Goal: Task Accomplishment & Management: Use online tool/utility

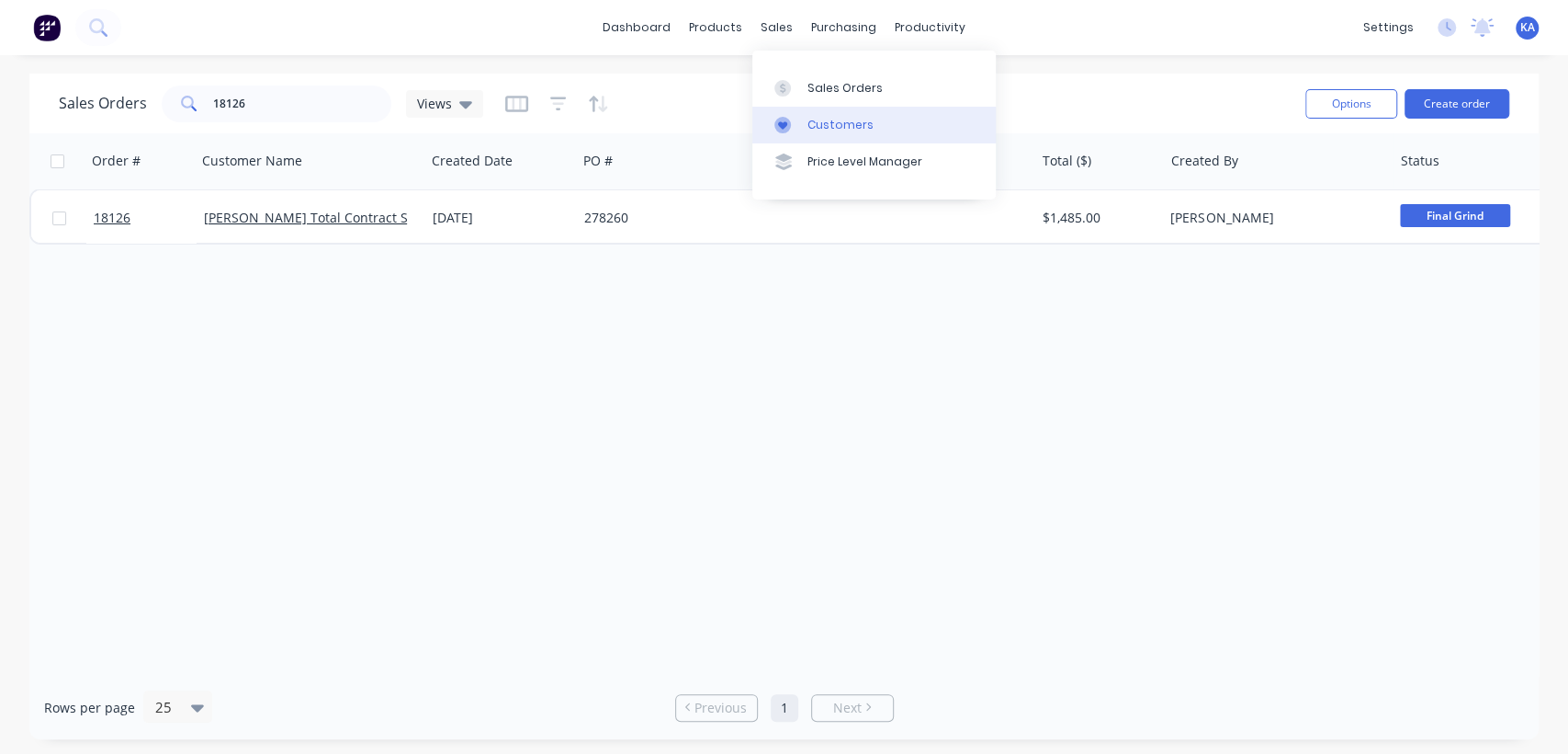
click at [836, 127] on div "Customers" at bounding box center [840, 125] width 67 height 17
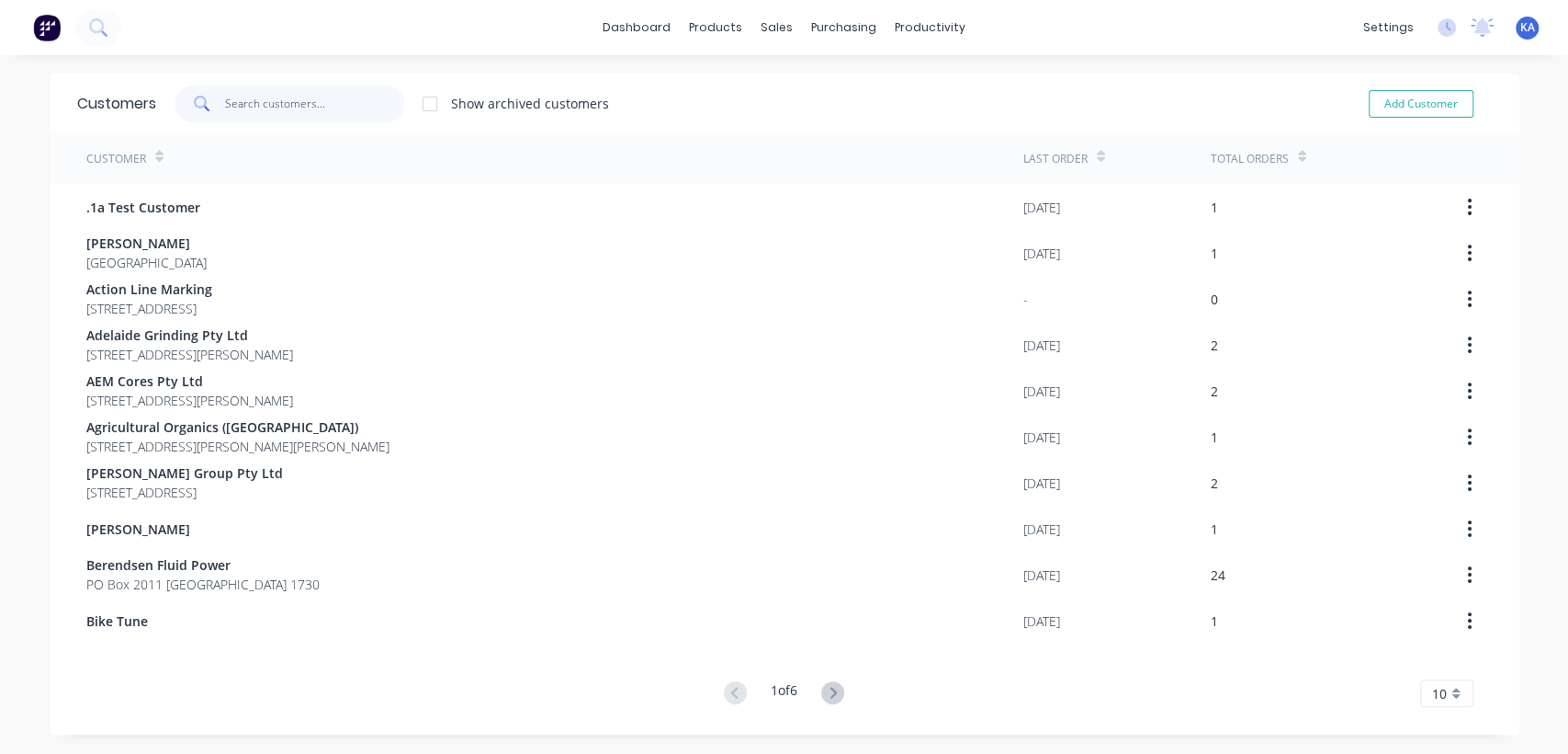
click at [257, 113] on input "text" at bounding box center [314, 103] width 179 height 37
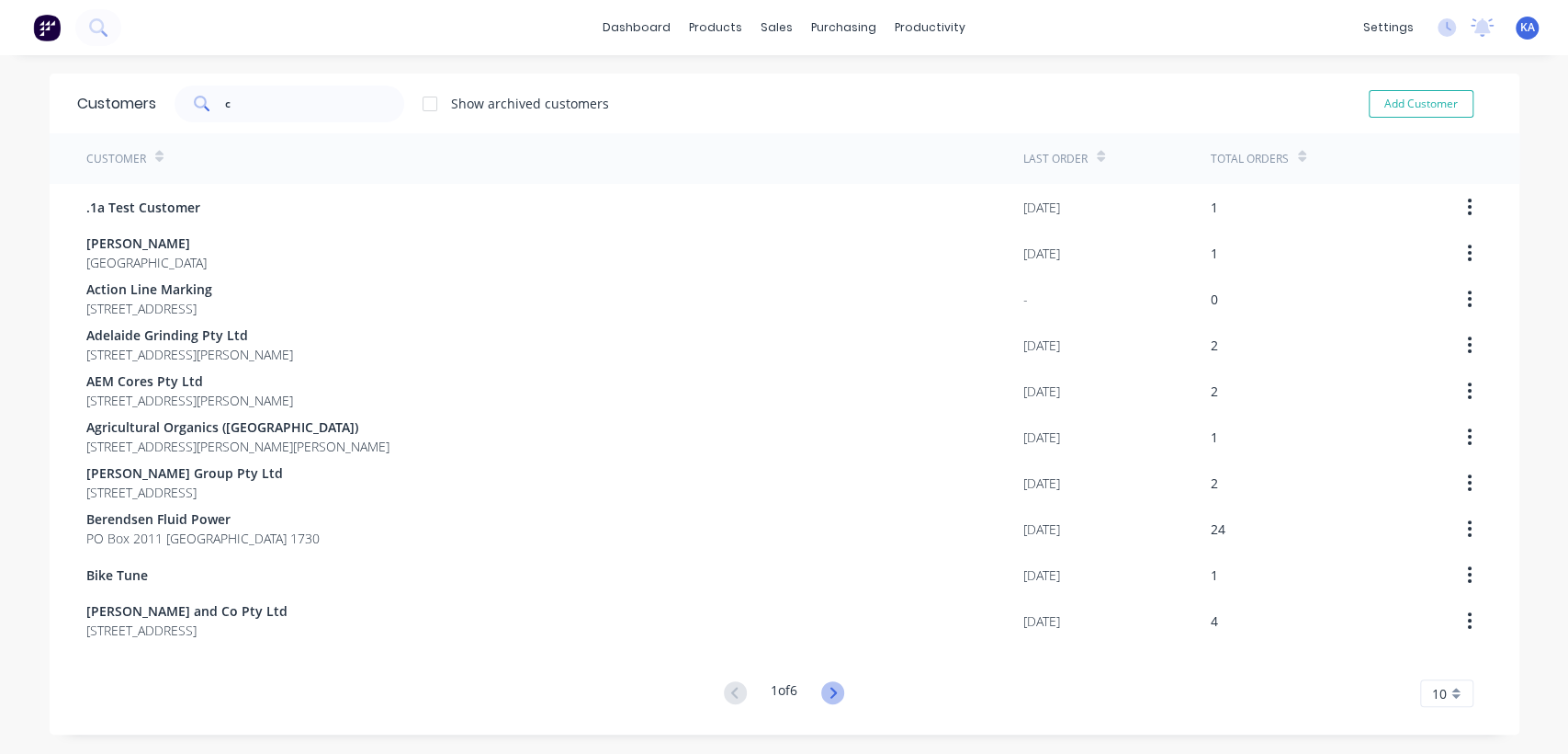
click at [829, 681] on icon at bounding box center [832, 692] width 22 height 23
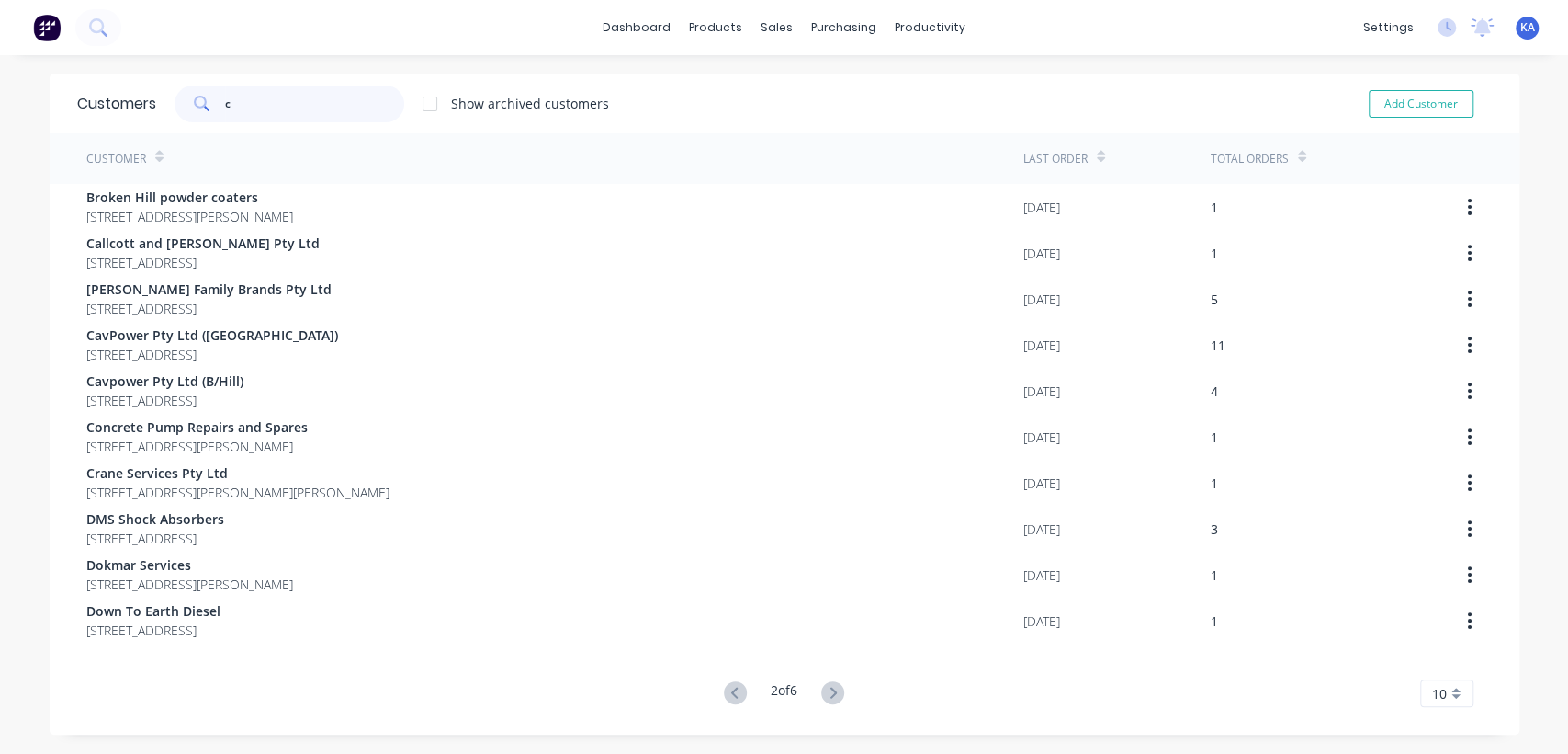
drag, startPoint x: 231, startPoint y: 98, endPoint x: 154, endPoint y: 102, distance: 77.1
click at [157, 102] on div "c Show archived customers" at bounding box center [382, 103] width 453 height 37
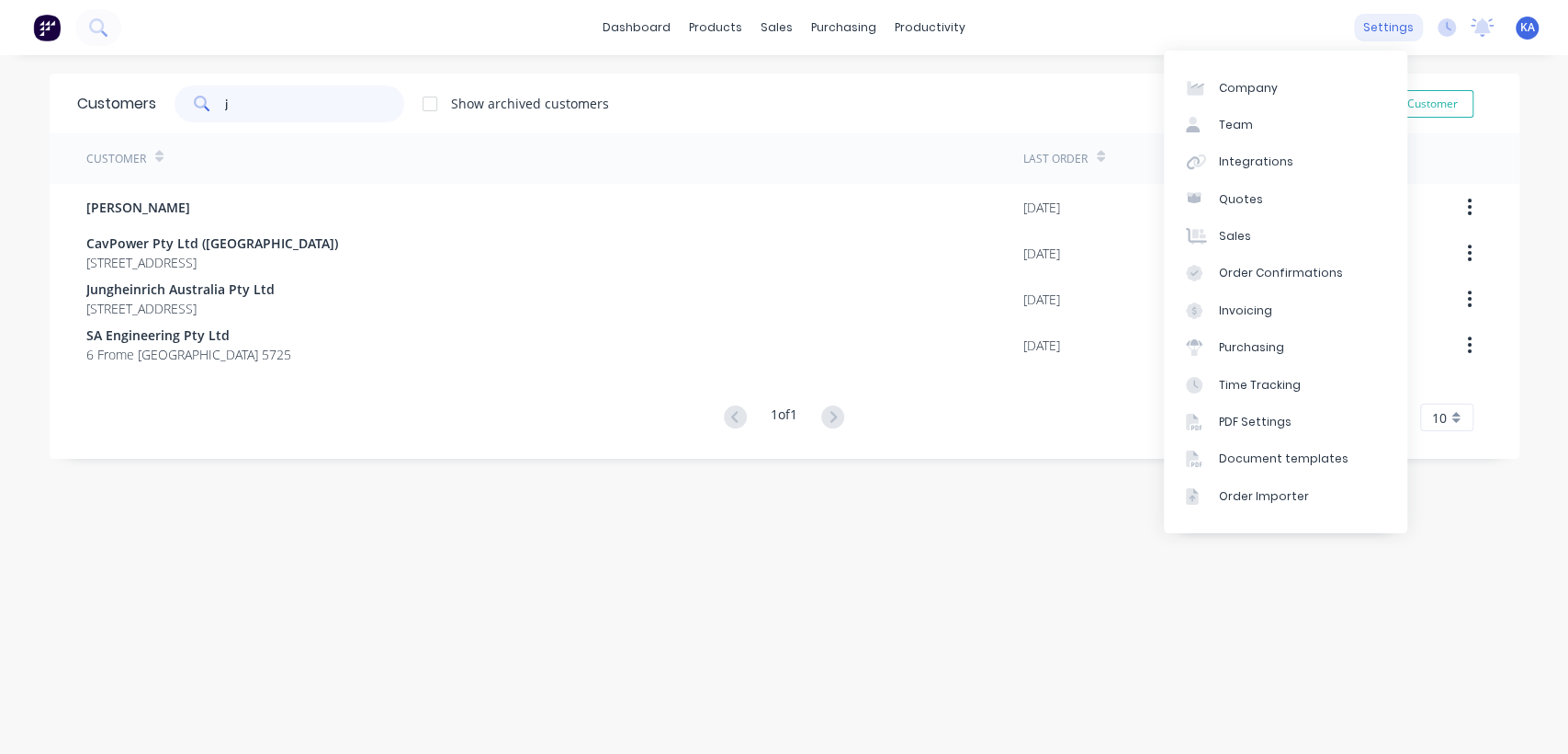
type input "j"
click at [1375, 33] on div "settings" at bounding box center [1387, 27] width 68 height 27
click at [1258, 160] on div "Integrations" at bounding box center [1255, 162] width 74 height 17
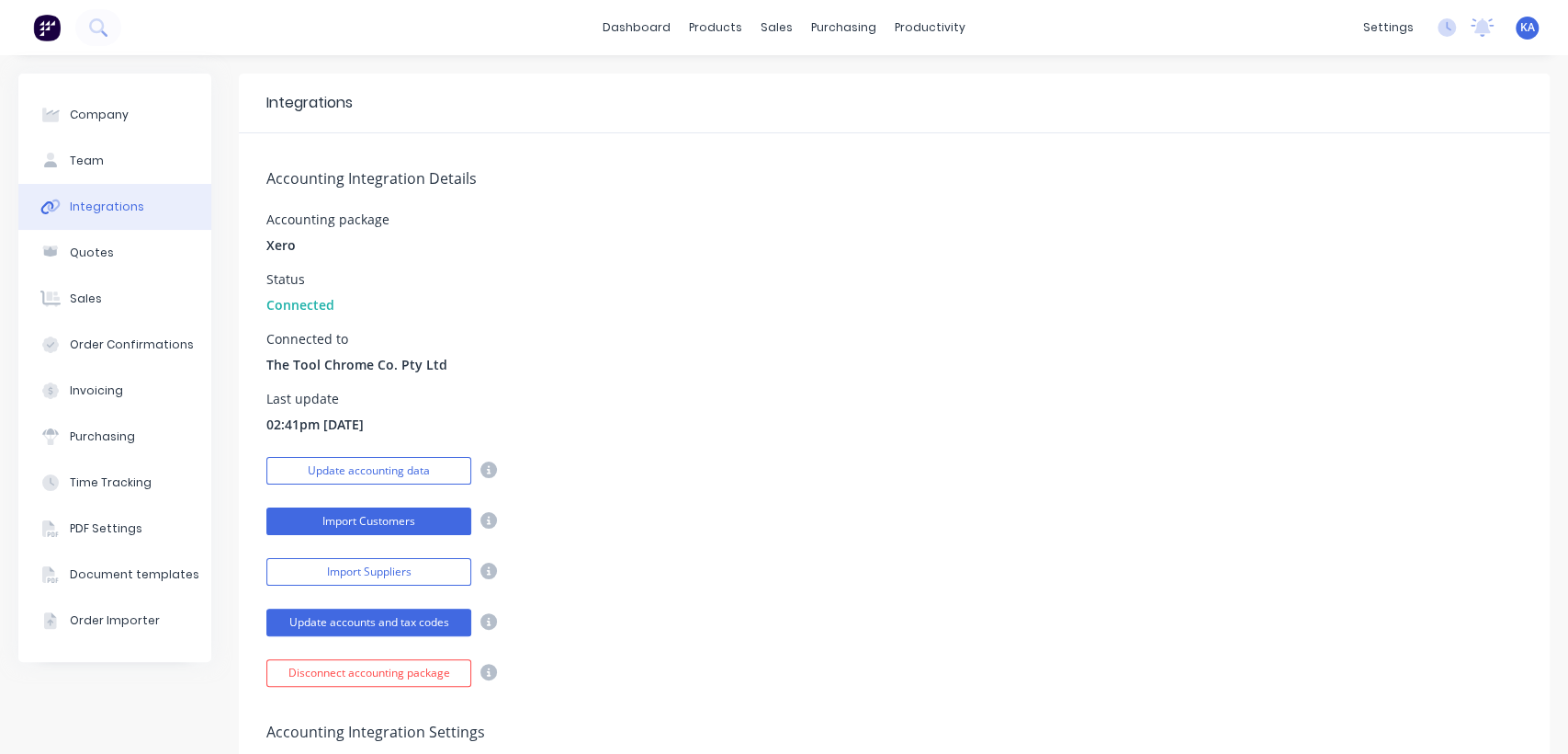
click at [404, 518] on button "Import Customers" at bounding box center [368, 520] width 205 height 27
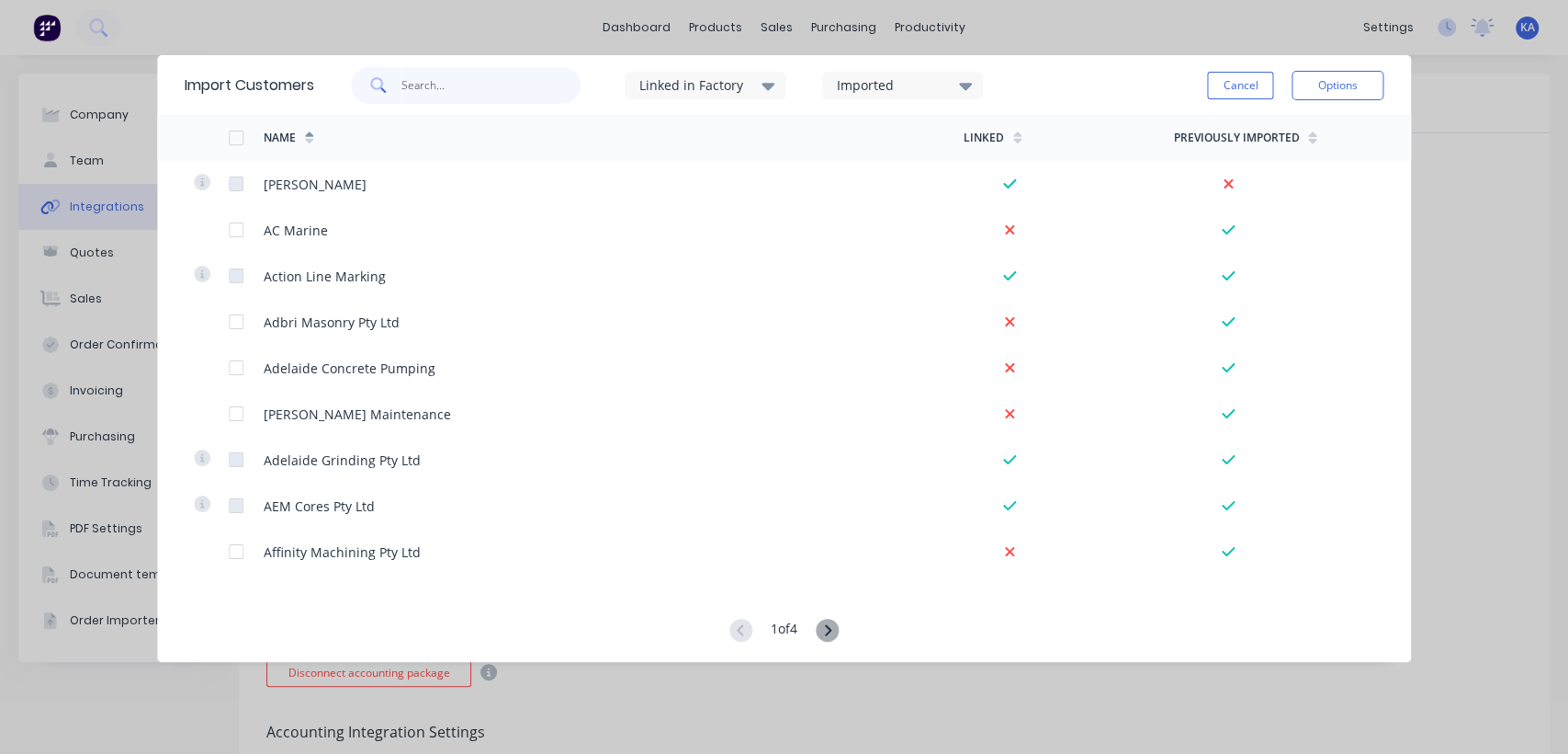
click at [440, 82] on input "text" at bounding box center [490, 85] width 179 height 37
type input "cea"
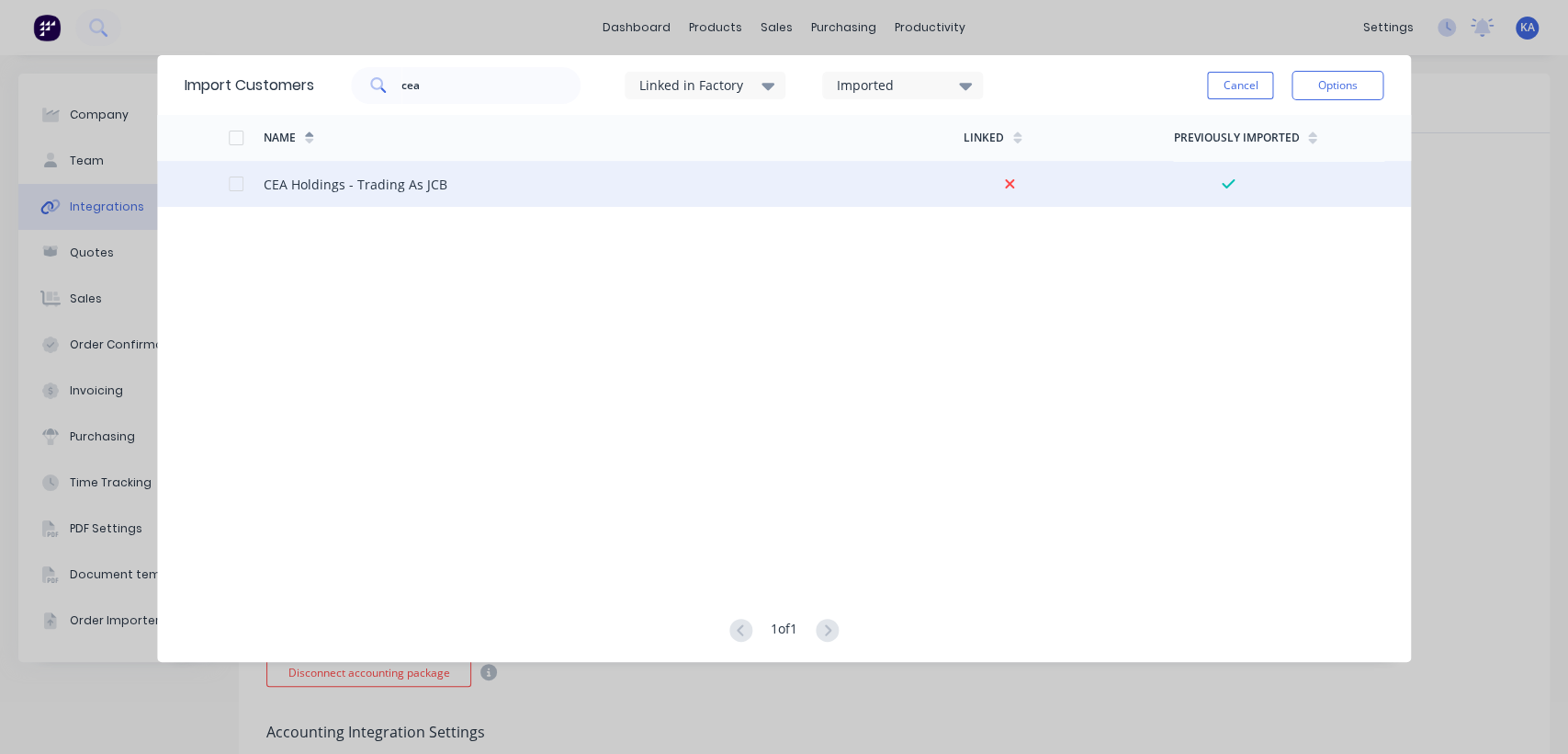
click at [411, 174] on div "CEA Holdings - Trading As JCB" at bounding box center [355, 184] width 184 height 20
click at [239, 181] on div at bounding box center [235, 183] width 37 height 37
click at [1330, 85] on button "Options" at bounding box center [1337, 84] width 92 height 29
click at [1266, 127] on div "Import selected customers" at bounding box center [1295, 137] width 142 height 46
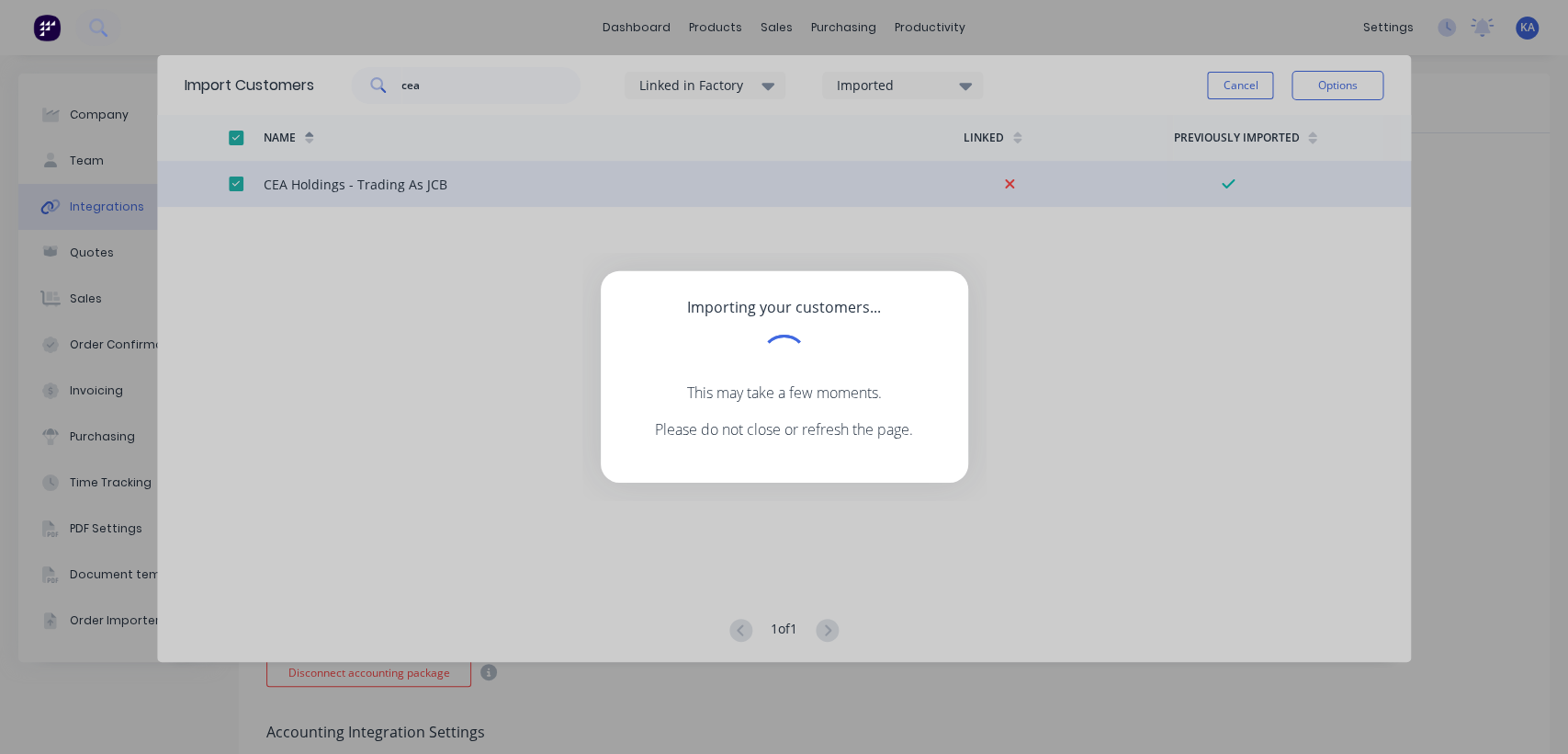
click at [370, 355] on div "Importing your customers... This may take a few moments. Please do not close or…" at bounding box center [784, 377] width 1568 height 754
click at [1256, 84] on div "Importing your customers... This may take a few moments. Please do not close or…" at bounding box center [784, 377] width 1568 height 754
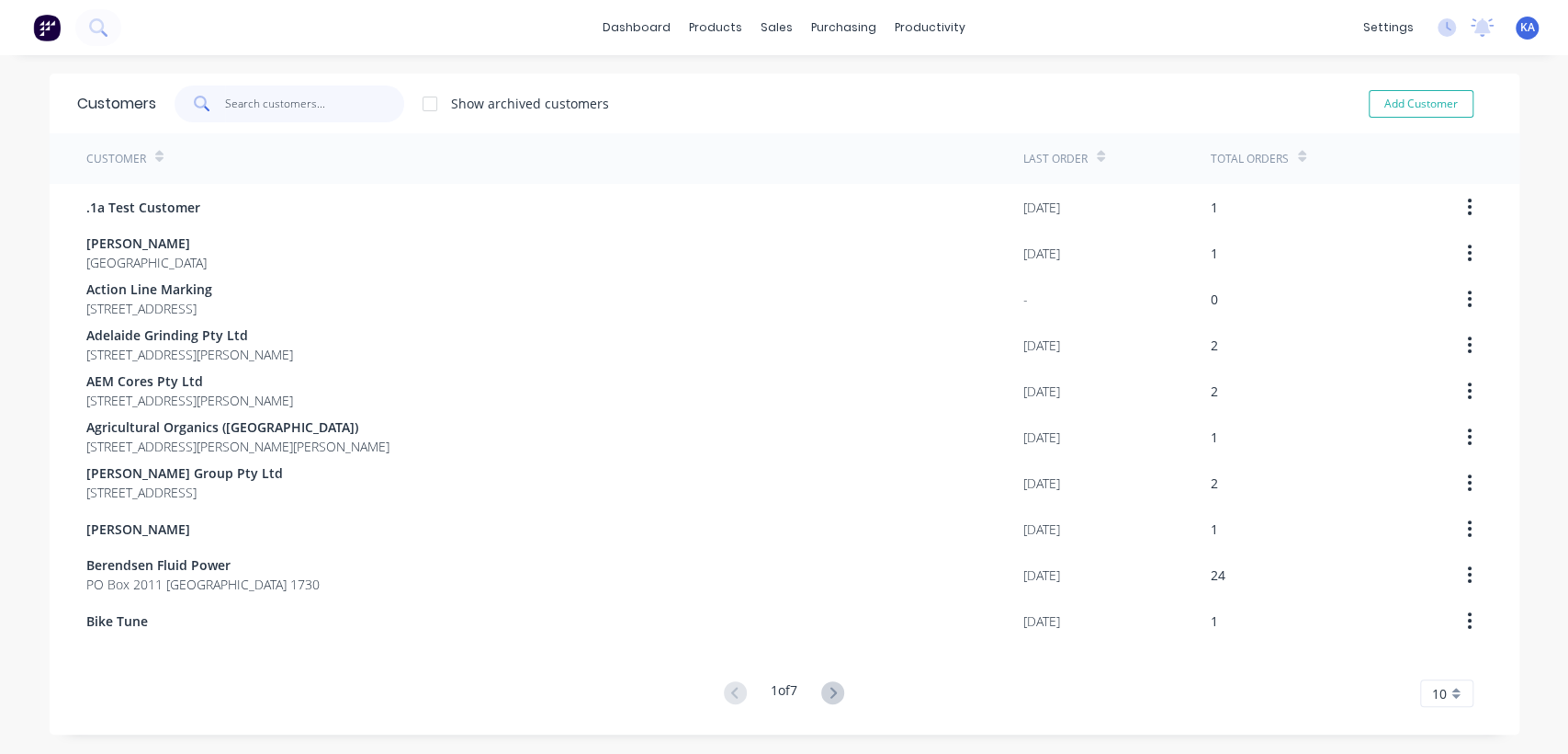
click at [271, 107] on input "text" at bounding box center [314, 103] width 179 height 37
type input "c"
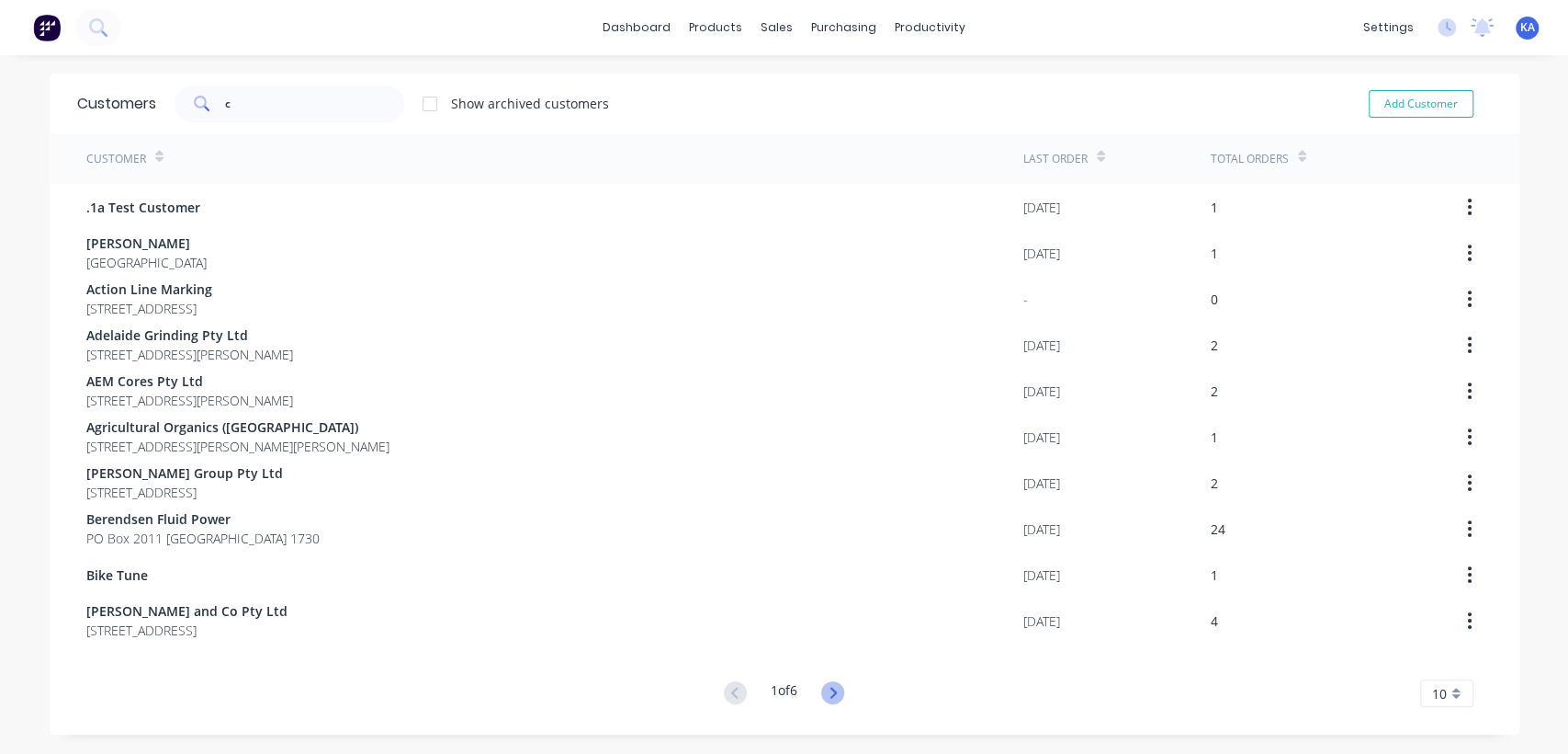
click at [831, 694] on icon at bounding box center [832, 692] width 22 height 23
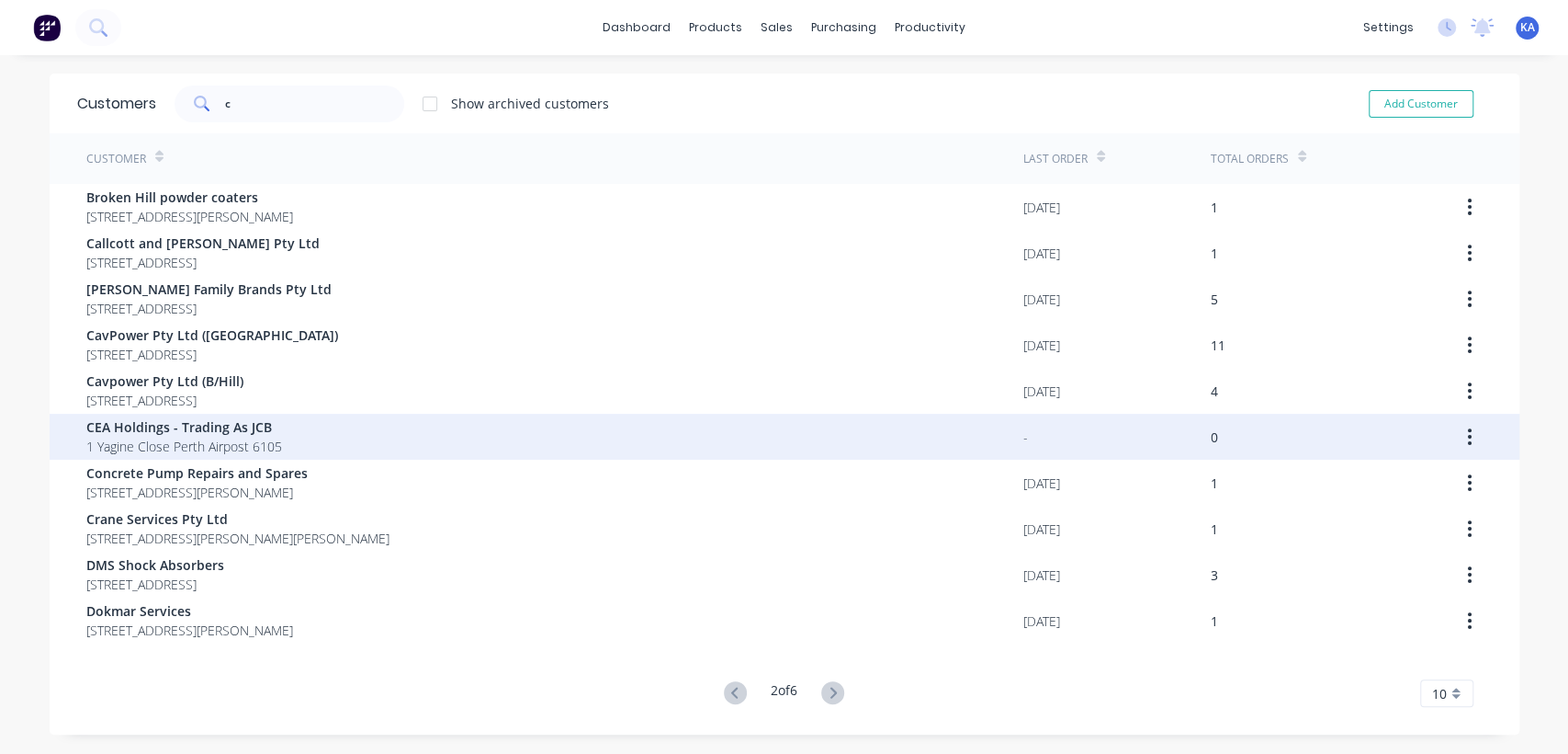
click at [146, 436] on span "CEA Holdings - Trading As JCB" at bounding box center [184, 427] width 196 height 20
